Goal: Navigation & Orientation: Find specific page/section

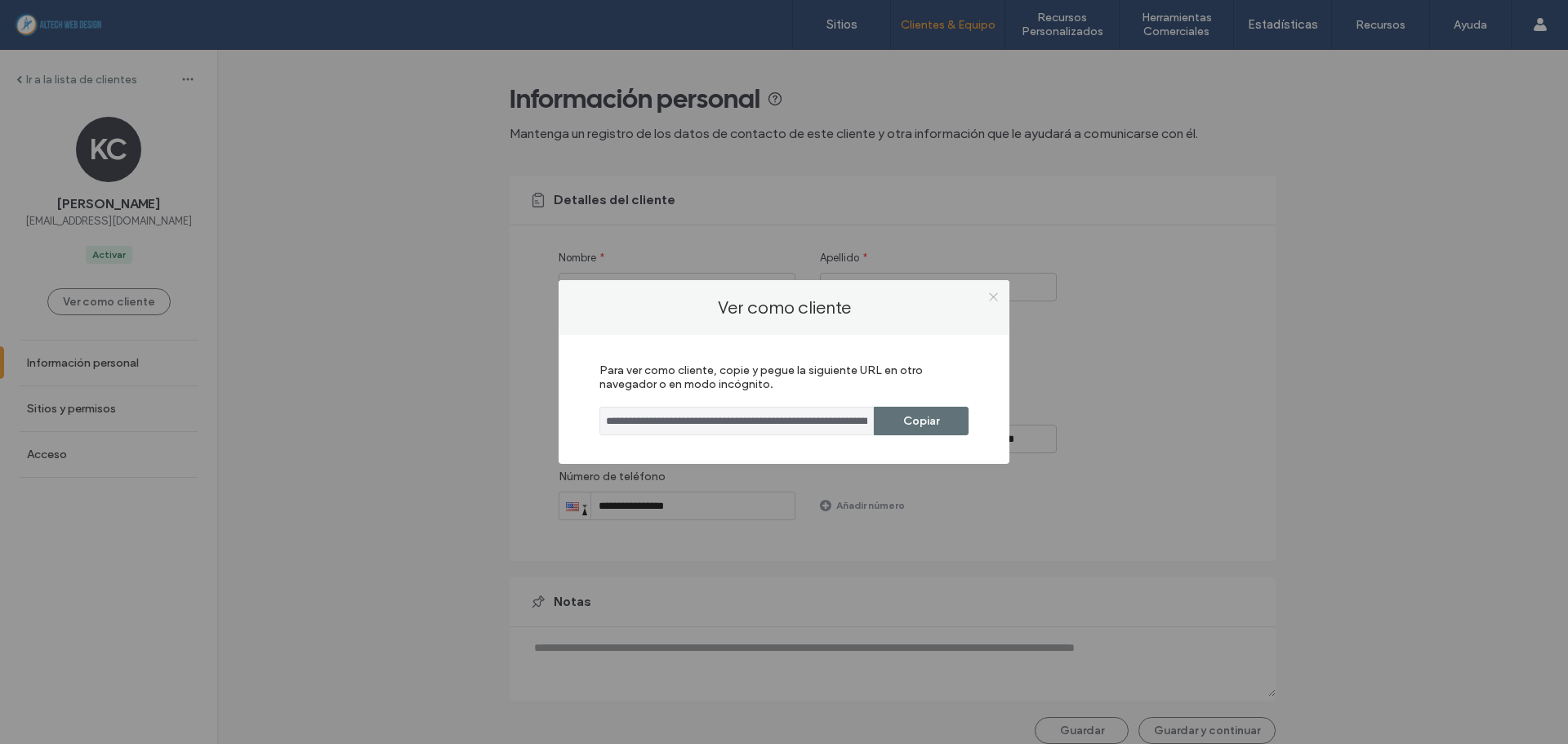
click at [988, 299] on icon at bounding box center [993, 296] width 12 height 12
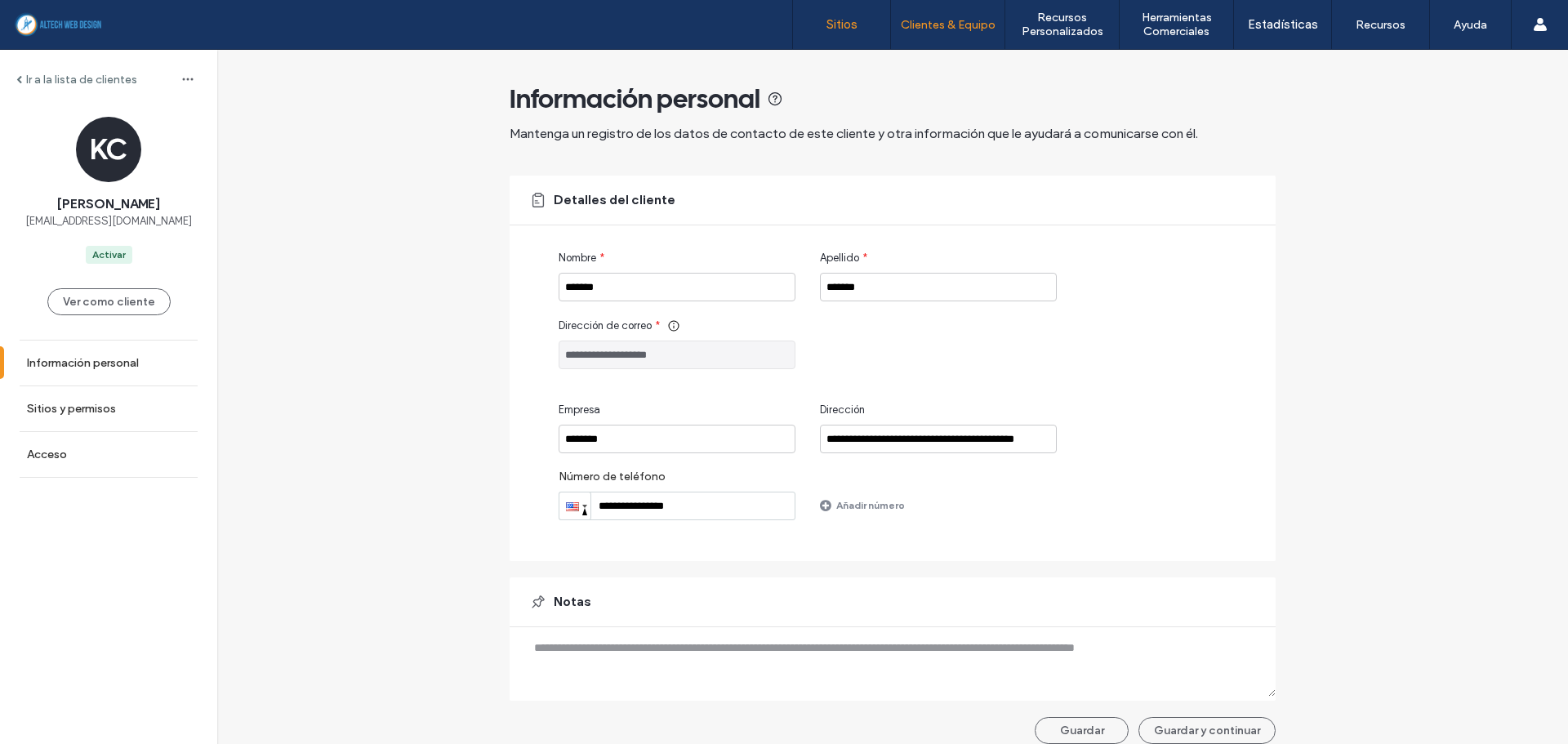
click at [837, 17] on label "Sitios" at bounding box center [841, 25] width 31 height 15
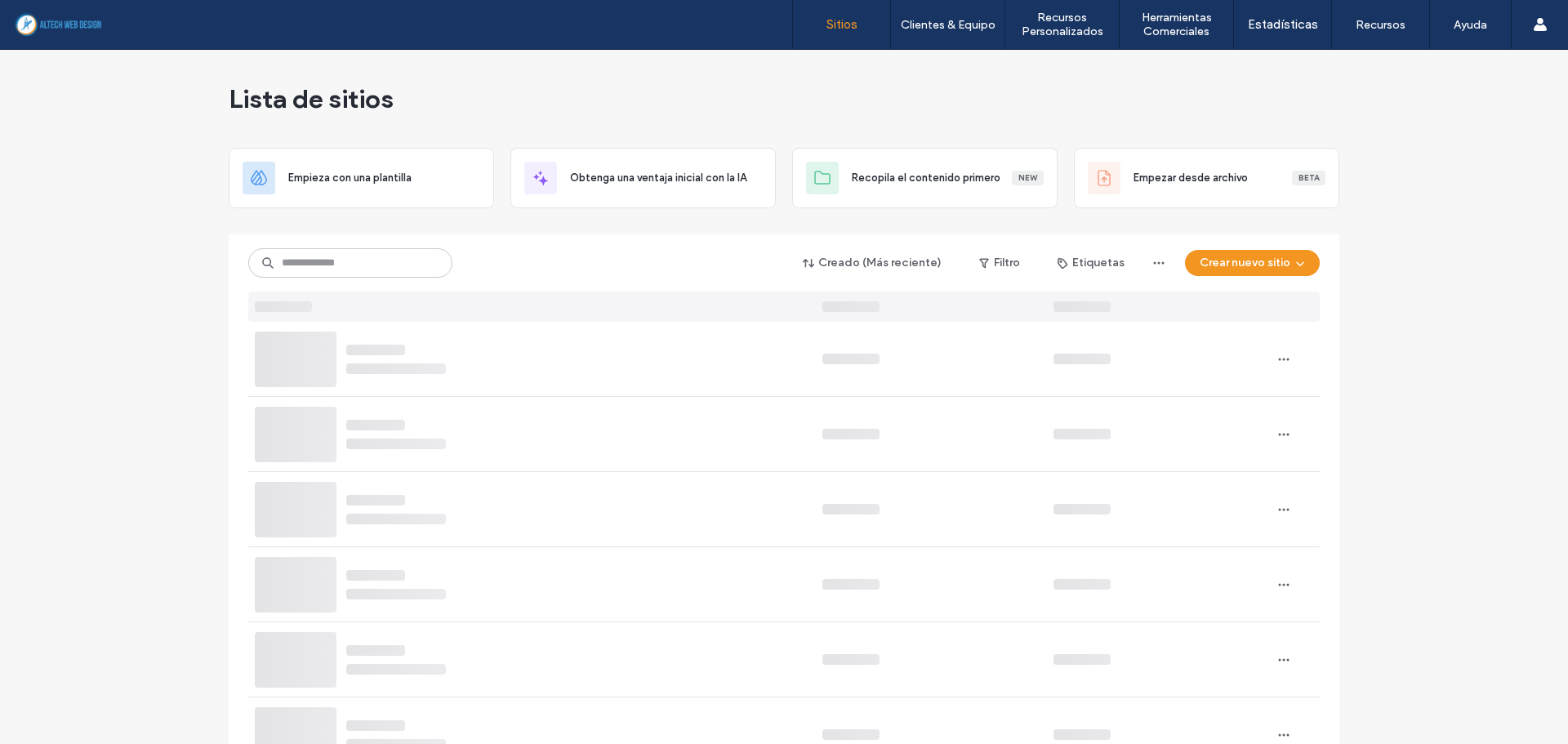
drag, startPoint x: 534, startPoint y: 245, endPoint x: 516, endPoint y: 244, distance: 18.0
click at [532, 245] on div "Creado (Más reciente) Filtro Etiquetas Crear nuevo sitio" at bounding box center [784, 277] width 1071 height 87
click at [393, 258] on input at bounding box center [350, 262] width 204 height 29
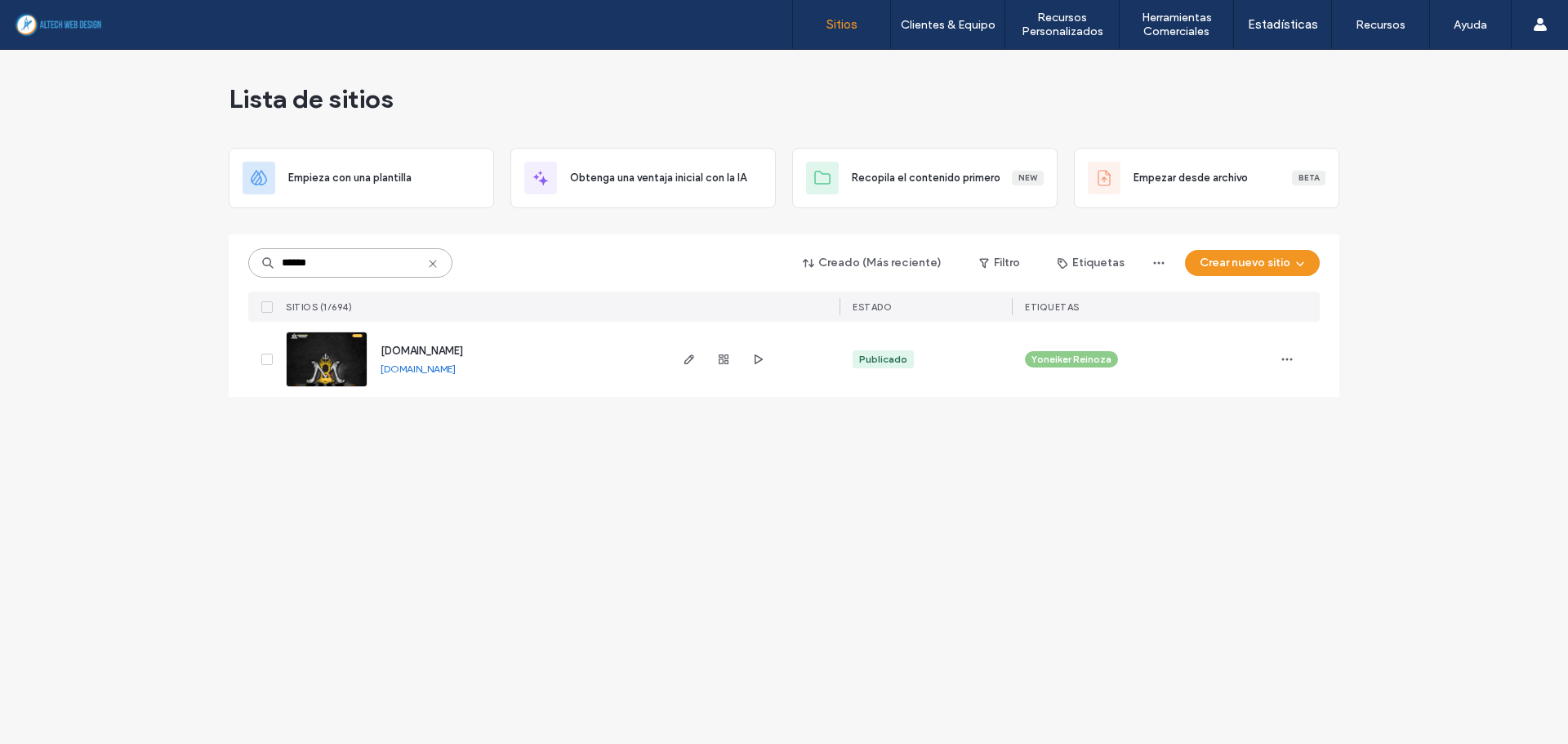
type input "******"
click at [732, 640] on div "Lista de sitios Empieza con una plantilla Obtenga una ventaja inicial con la IA…" at bounding box center [784, 397] width 1568 height 694
click at [429, 265] on icon at bounding box center [433, 264] width 13 height 13
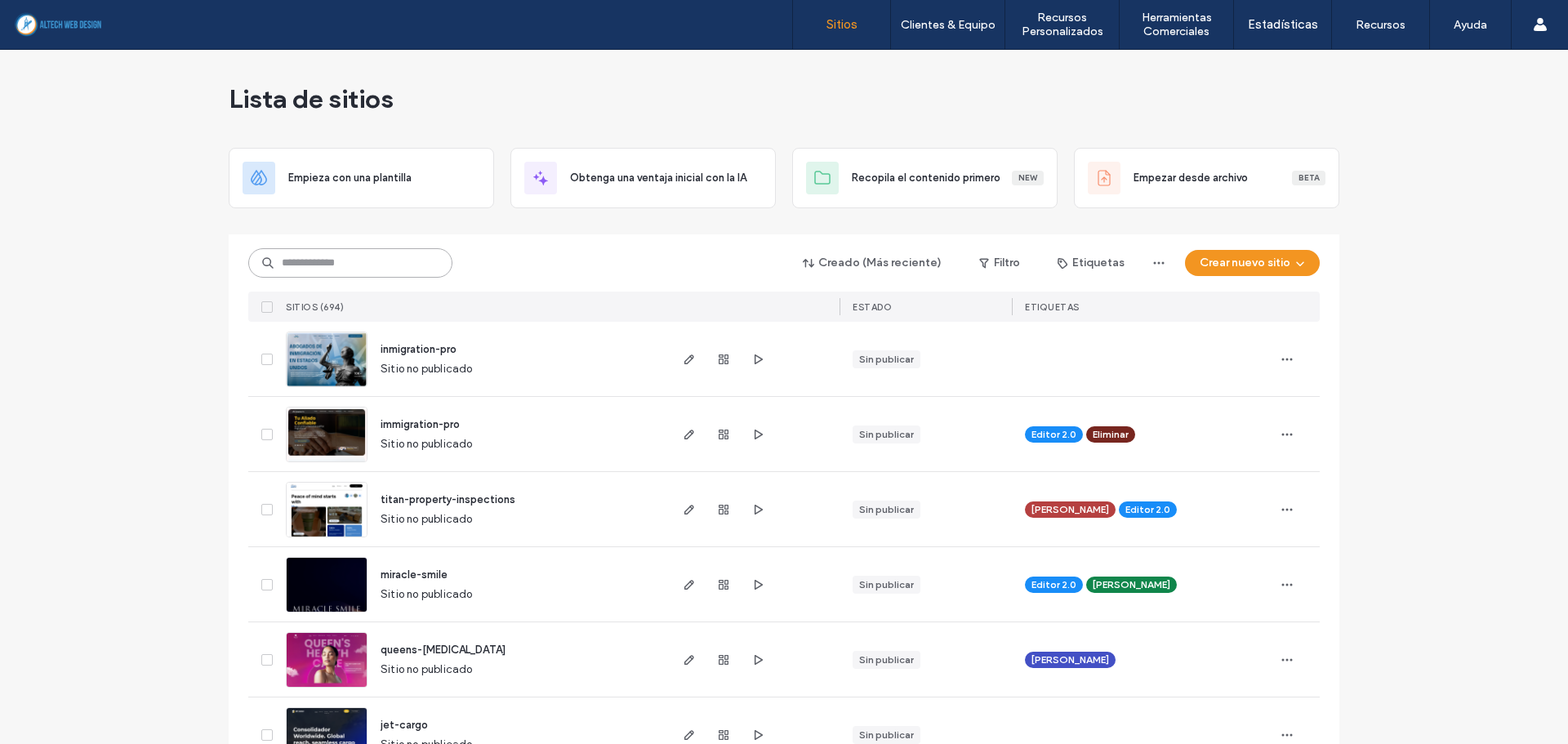
click at [325, 267] on input at bounding box center [350, 262] width 204 height 29
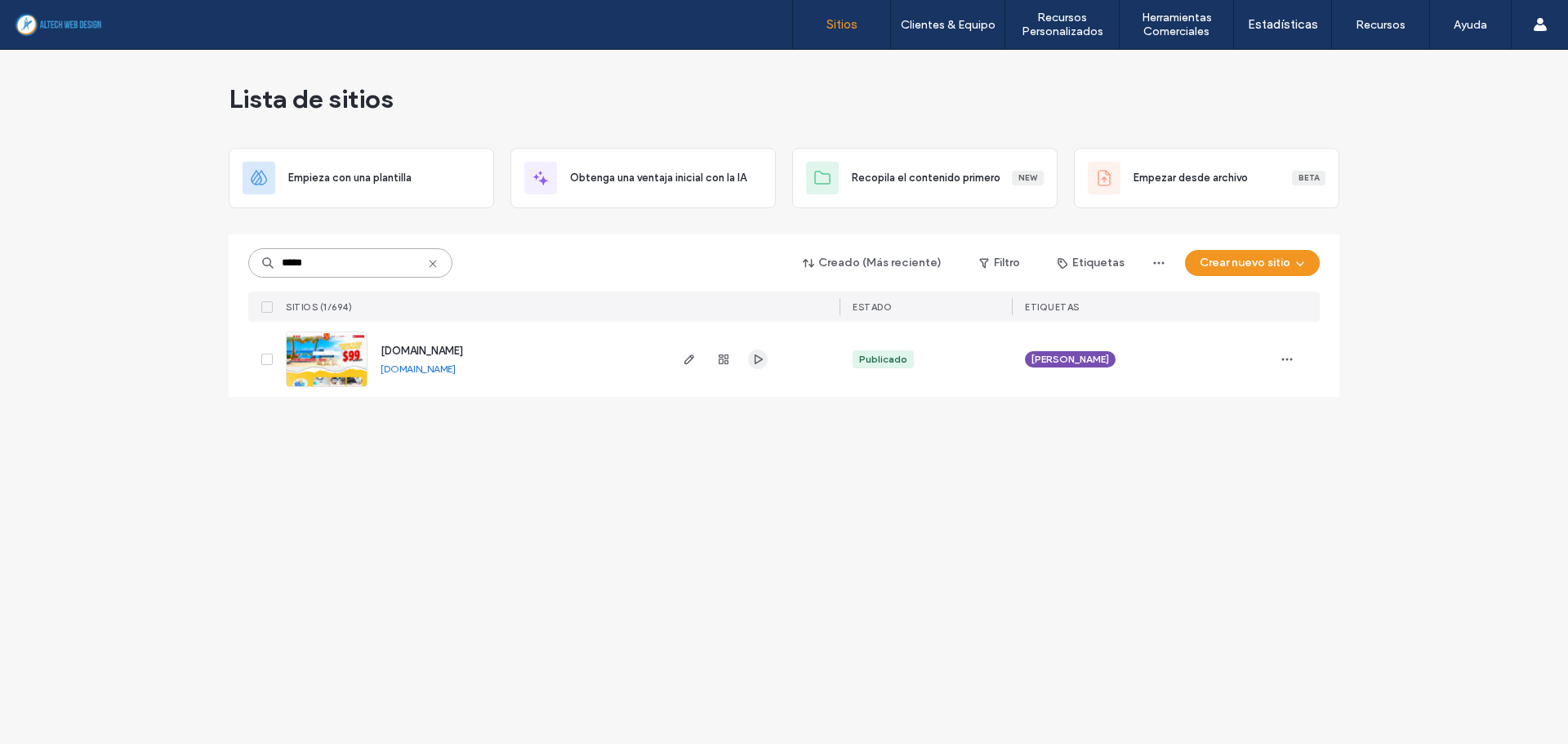
type input "*****"
click at [759, 357] on icon "button" at bounding box center [758, 360] width 13 height 13
click at [433, 266] on icon at bounding box center [433, 264] width 13 height 13
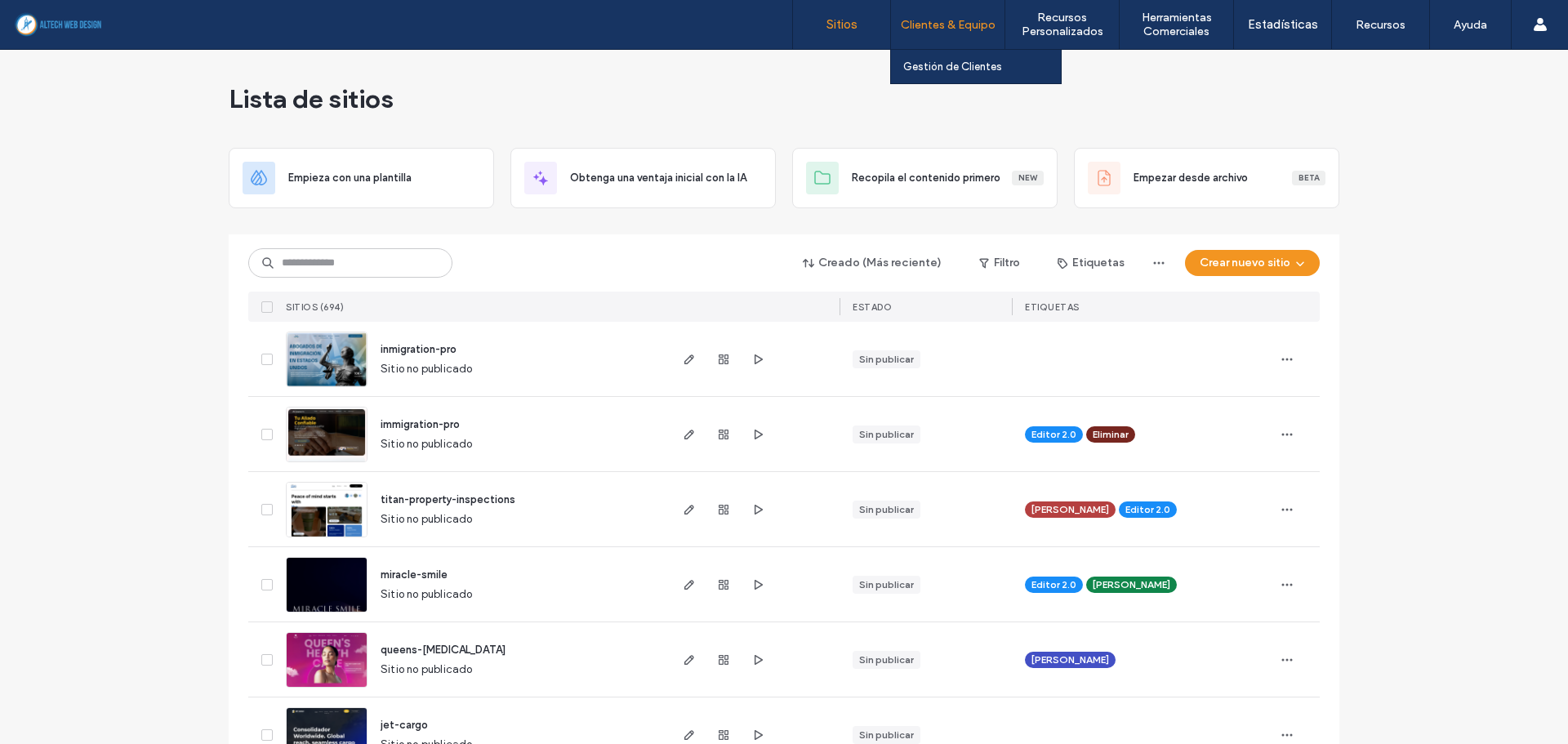
click at [947, 24] on label "Clientes & Equipo" at bounding box center [948, 25] width 95 height 14
click at [762, 357] on div at bounding box center [752, 358] width 173 height 74
click at [757, 362] on icon "button" at bounding box center [758, 360] width 13 height 13
click at [546, 267] on div "Creado (Más reciente) Filtro Etiquetas Crear nuevo sitio" at bounding box center [784, 262] width 1071 height 31
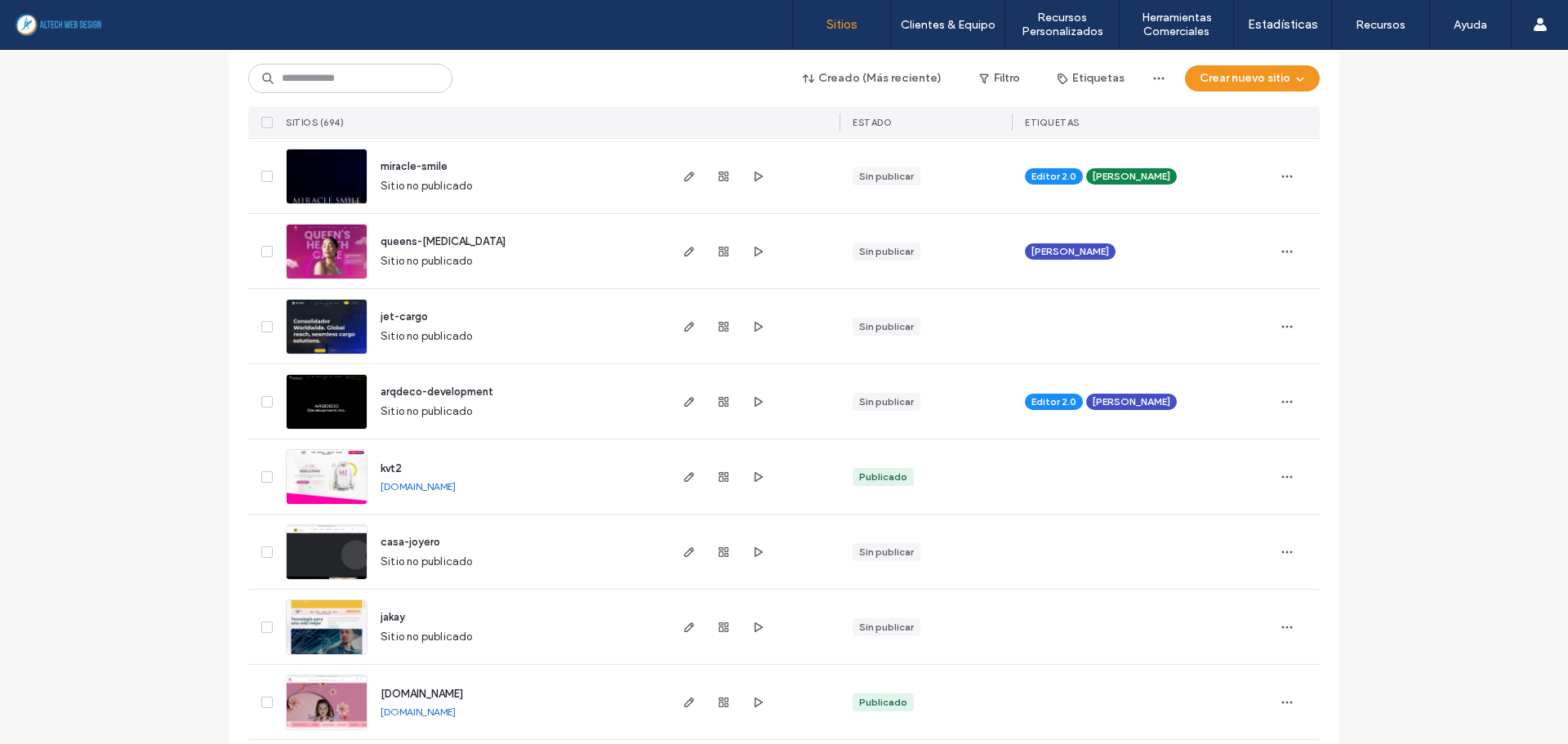
scroll to position [980, 0]
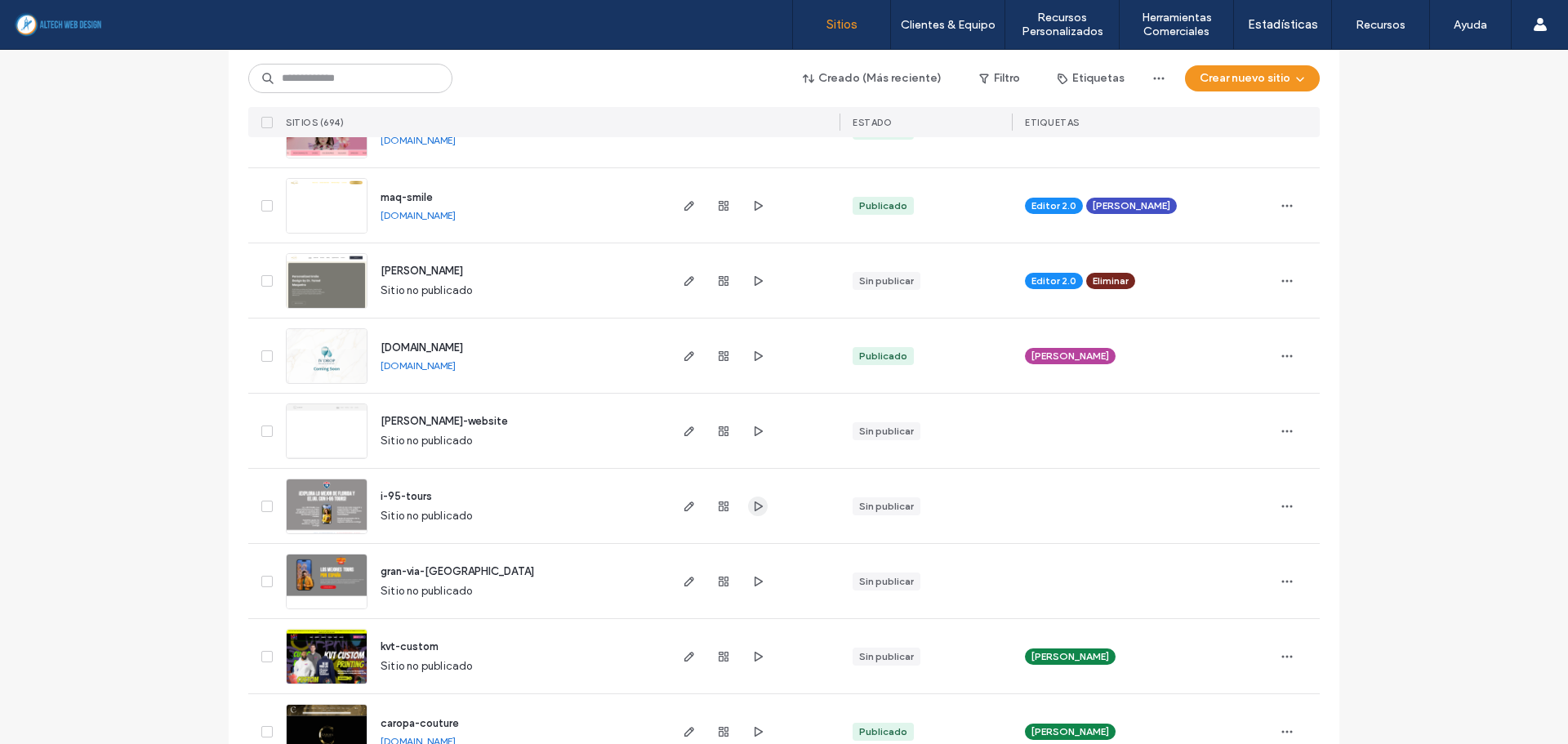
click at [757, 501] on icon "button" at bounding box center [758, 507] width 13 height 13
click at [390, 76] on input at bounding box center [350, 78] width 204 height 29
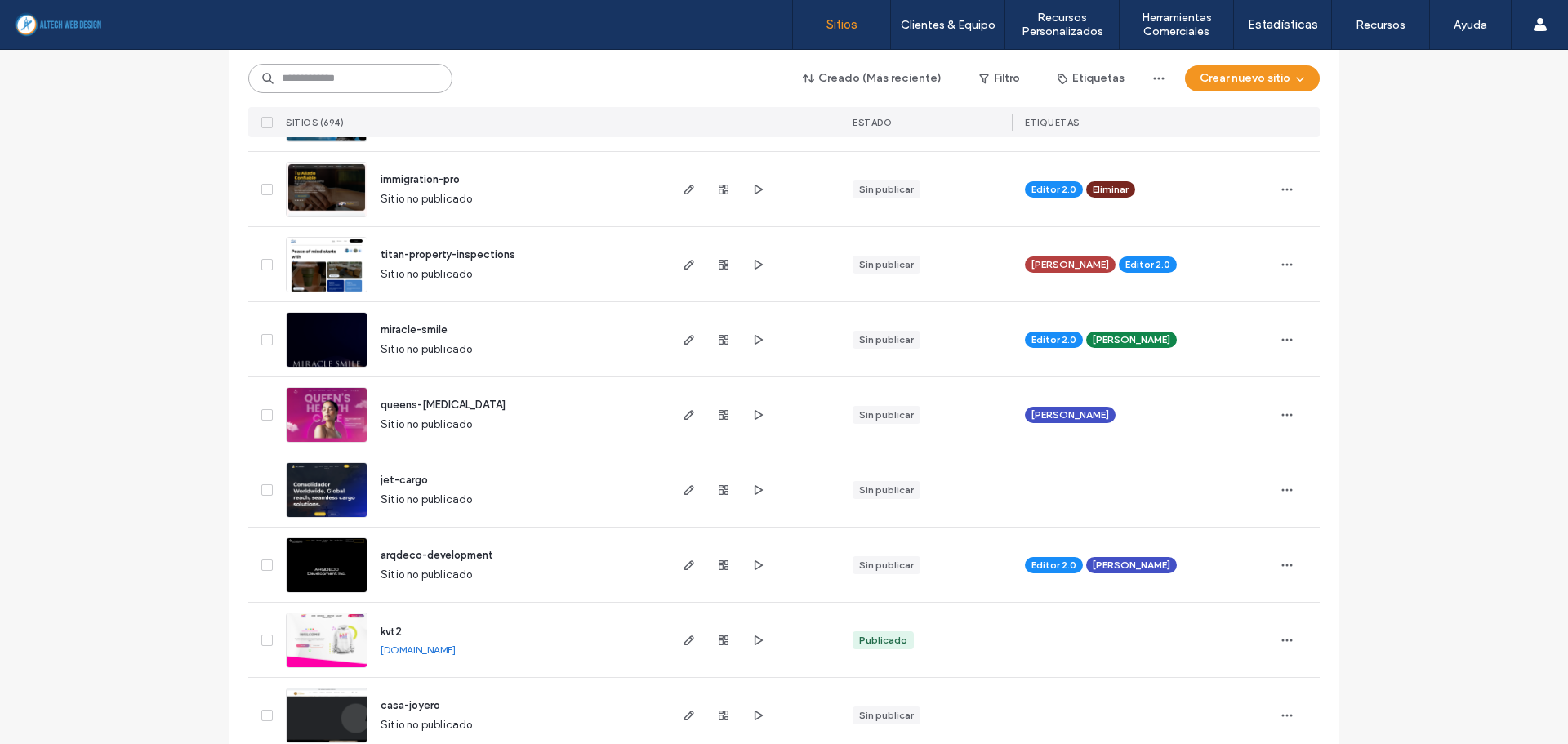
scroll to position [0, 0]
